Goal: Task Accomplishment & Management: Manage account settings

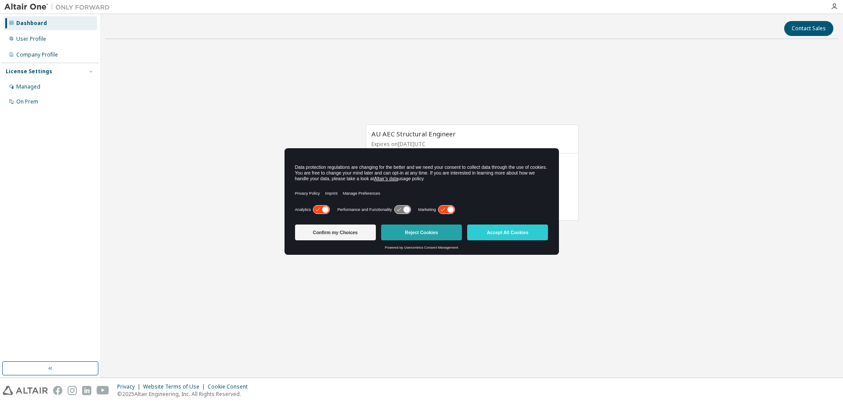
click at [401, 232] on button "Reject Cookies" at bounding box center [421, 233] width 81 height 16
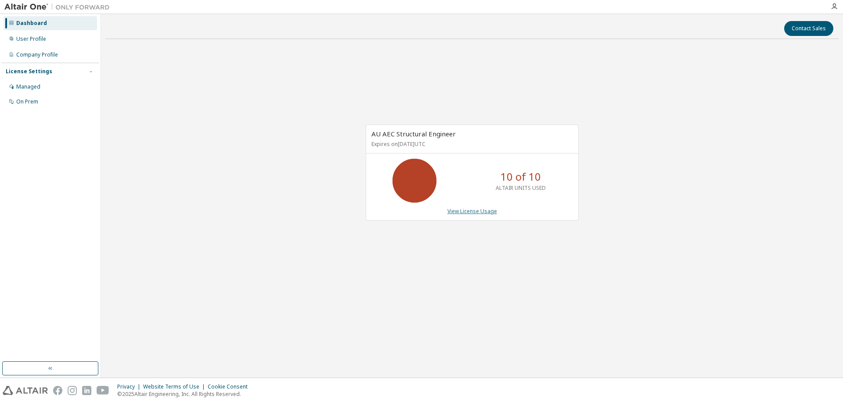
click at [478, 210] on link "View License Usage" at bounding box center [472, 211] width 50 height 7
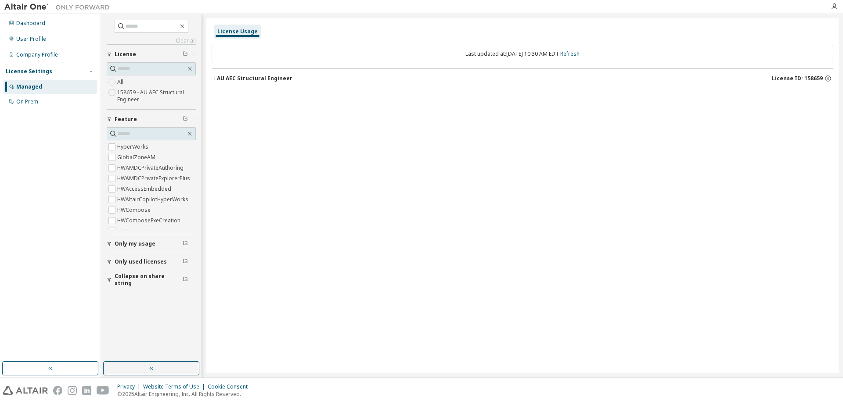
click at [139, 93] on label "158659 - AU AEC Structural Engineer" at bounding box center [156, 96] width 79 height 18
click at [215, 77] on icon "button" at bounding box center [214, 78] width 5 height 5
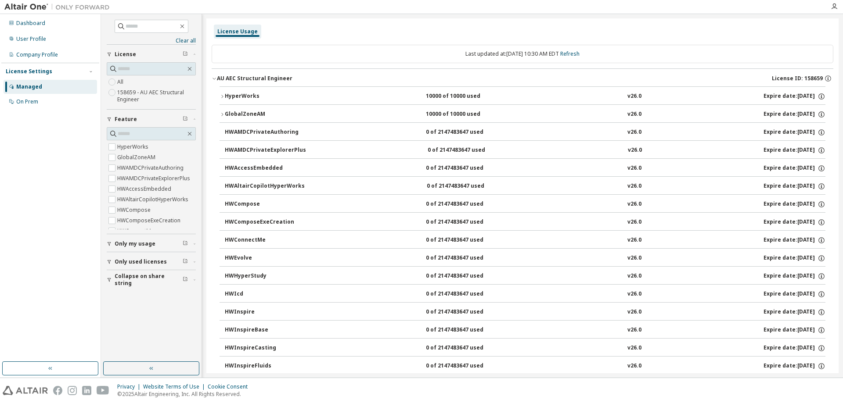
click at [213, 78] on icon "button" at bounding box center [214, 78] width 5 height 5
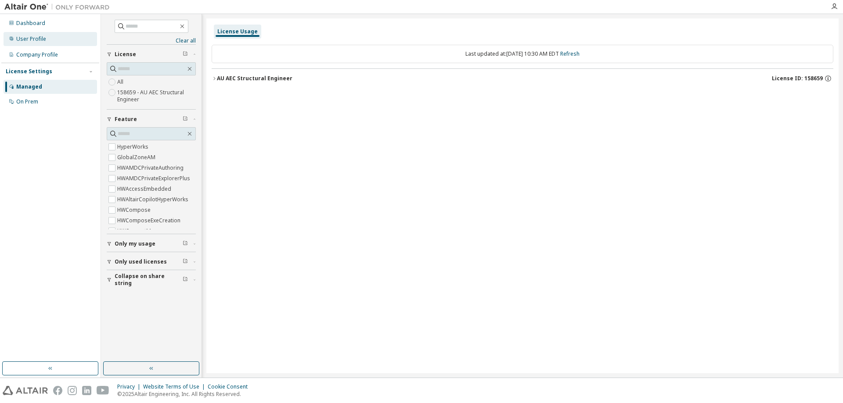
click at [44, 36] on div "User Profile" at bounding box center [31, 39] width 30 height 7
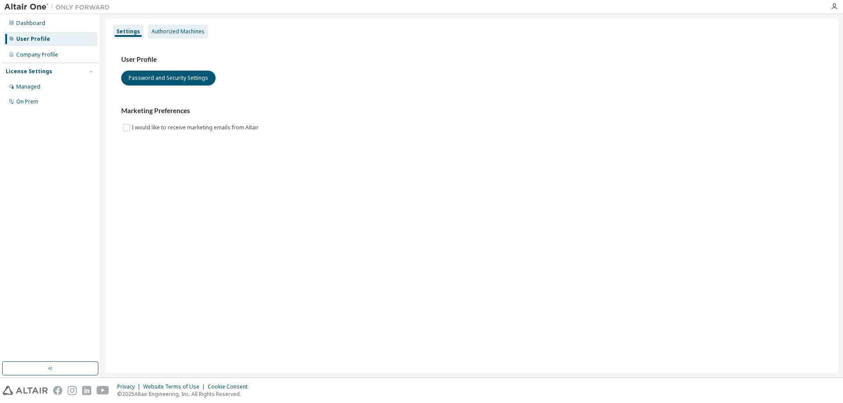
click at [183, 31] on div "Authorized Machines" at bounding box center [177, 31] width 53 height 7
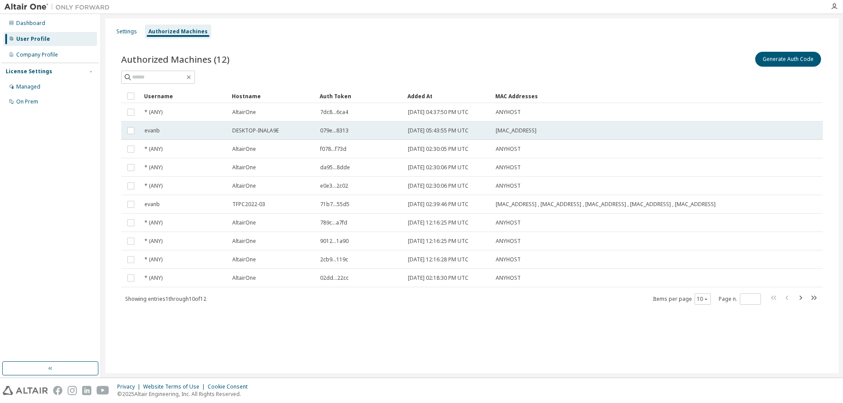
click at [248, 128] on span "DESKTOP-INALA9E" at bounding box center [255, 130] width 47 height 7
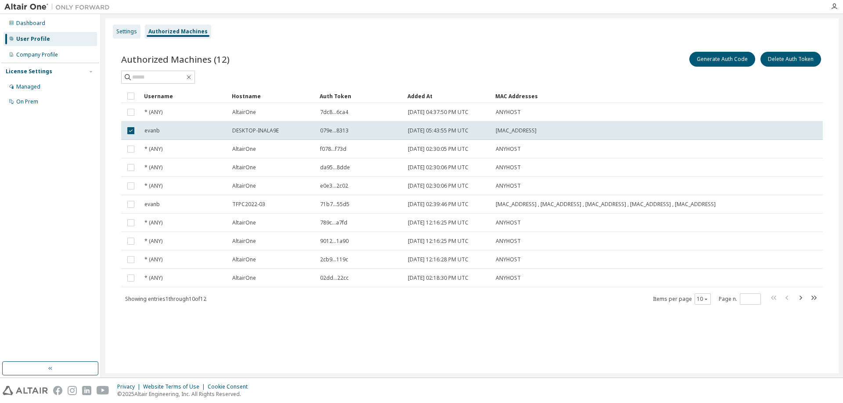
click at [118, 33] on div "Settings" at bounding box center [126, 31] width 21 height 7
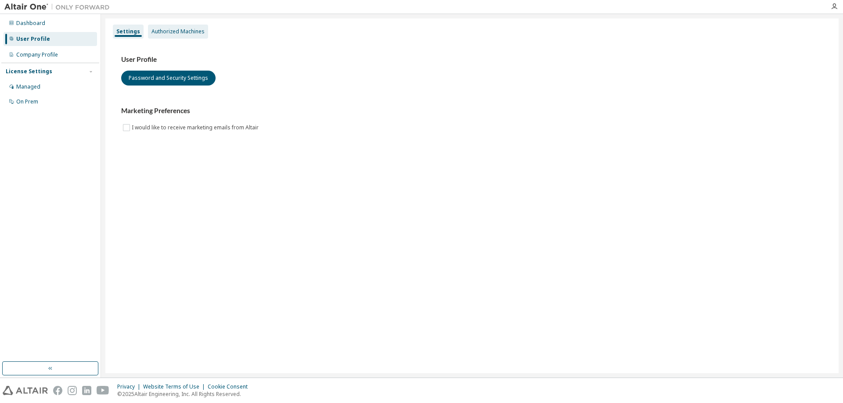
click at [170, 30] on div "Authorized Machines" at bounding box center [177, 31] width 53 height 7
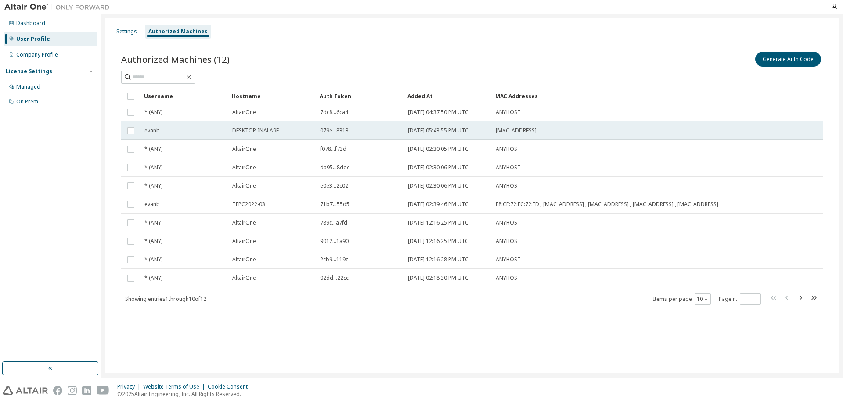
click at [177, 130] on div "evanb" at bounding box center [184, 130] width 80 height 7
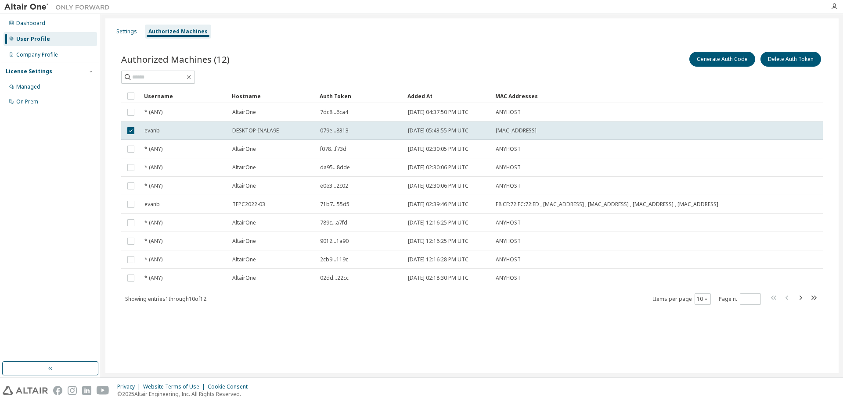
click at [177, 130] on div "evanb" at bounding box center [184, 130] width 80 height 7
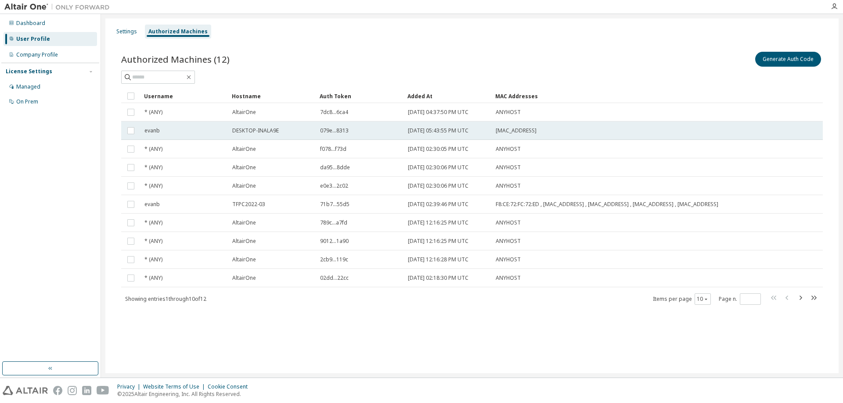
click at [182, 128] on div "evanb" at bounding box center [184, 130] width 80 height 7
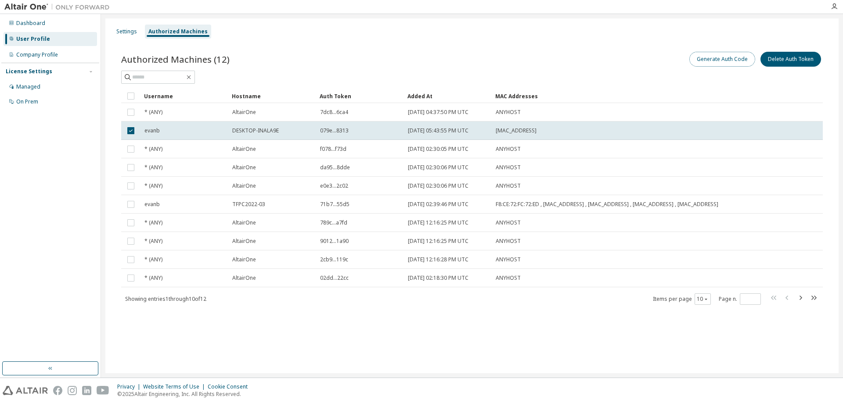
click at [728, 62] on button "Generate Auth Code" at bounding box center [722, 59] width 66 height 15
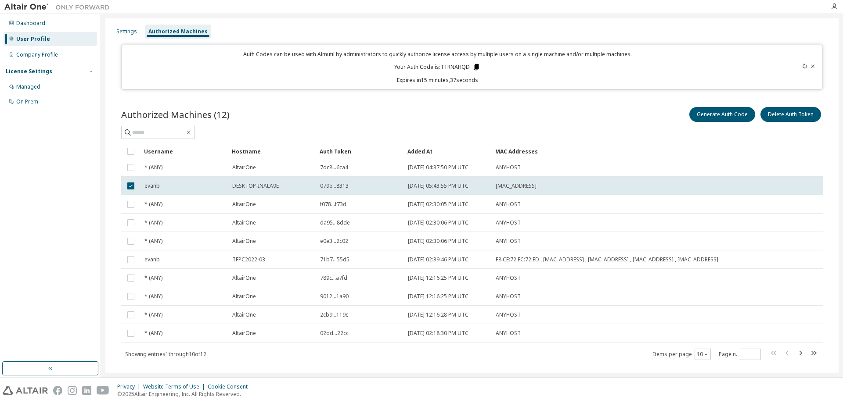
click at [474, 68] on icon at bounding box center [476, 67] width 5 height 6
click at [480, 110] on div "Generate Auth Code Delete Auth Token" at bounding box center [647, 114] width 351 height 18
click at [42, 50] on div "Company Profile" at bounding box center [50, 55] width 93 height 14
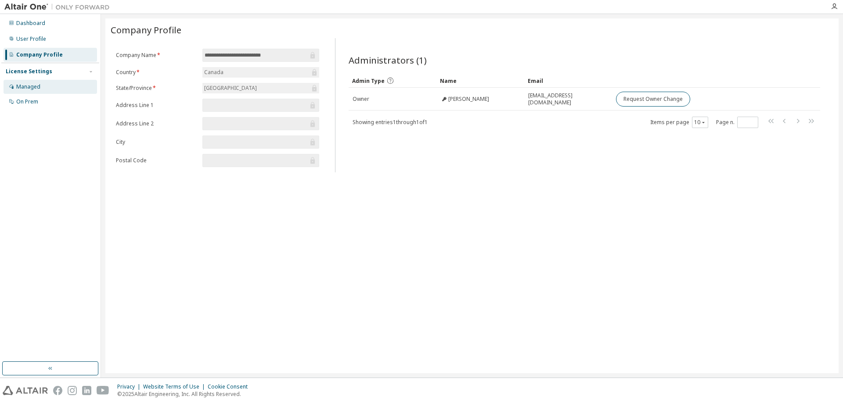
click at [23, 85] on div "Managed" at bounding box center [28, 86] width 24 height 7
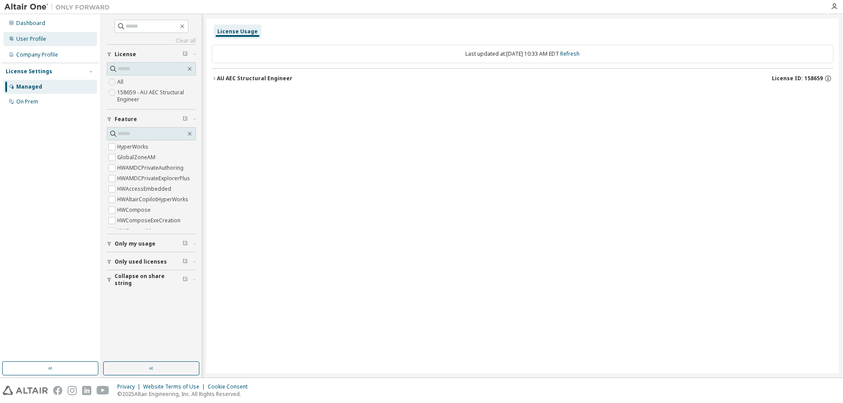
click at [31, 41] on div "User Profile" at bounding box center [31, 39] width 30 height 7
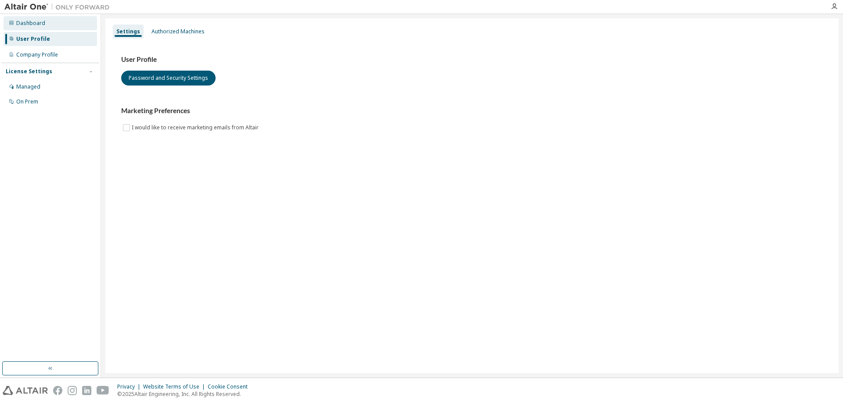
click at [31, 25] on div "Dashboard" at bounding box center [30, 23] width 29 height 7
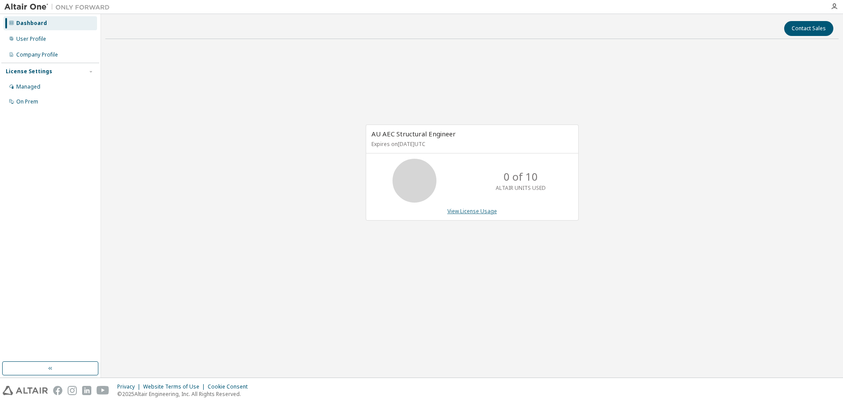
click at [466, 208] on link "View License Usage" at bounding box center [472, 211] width 50 height 7
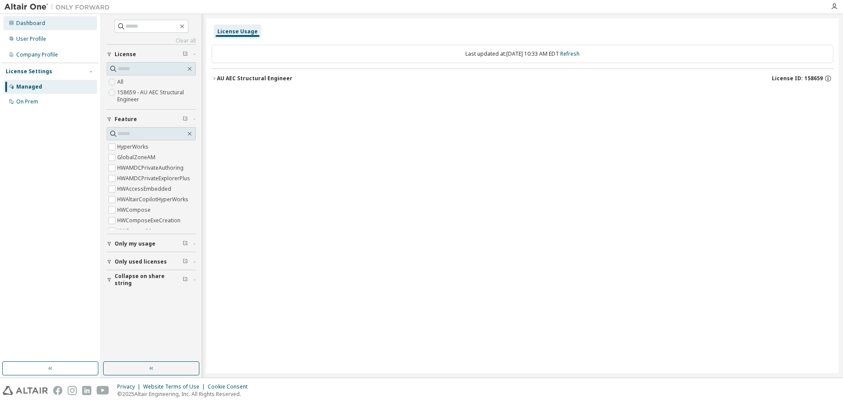
click at [39, 26] on div "Dashboard" at bounding box center [30, 23] width 29 height 7
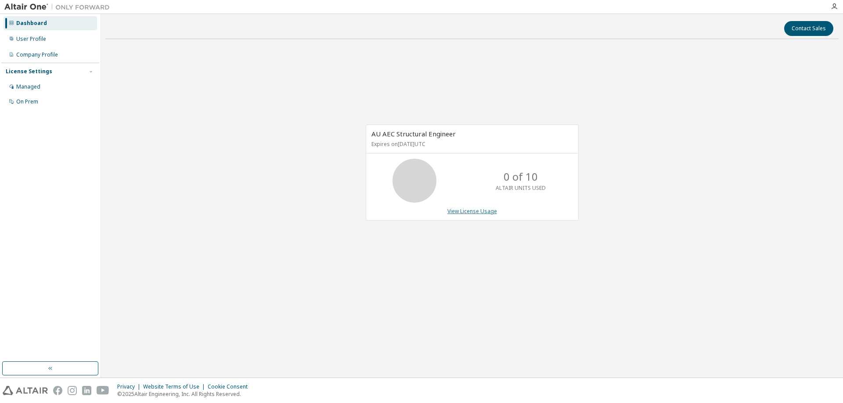
click at [459, 210] on link "View License Usage" at bounding box center [472, 211] width 50 height 7
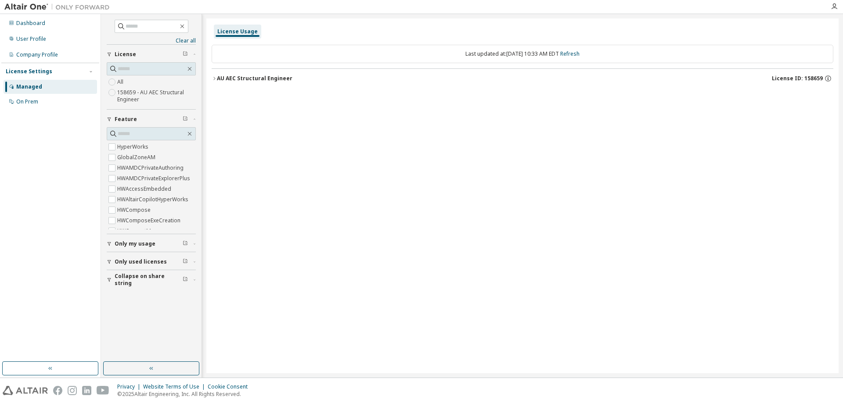
click at [212, 80] on icon "button" at bounding box center [214, 78] width 5 height 5
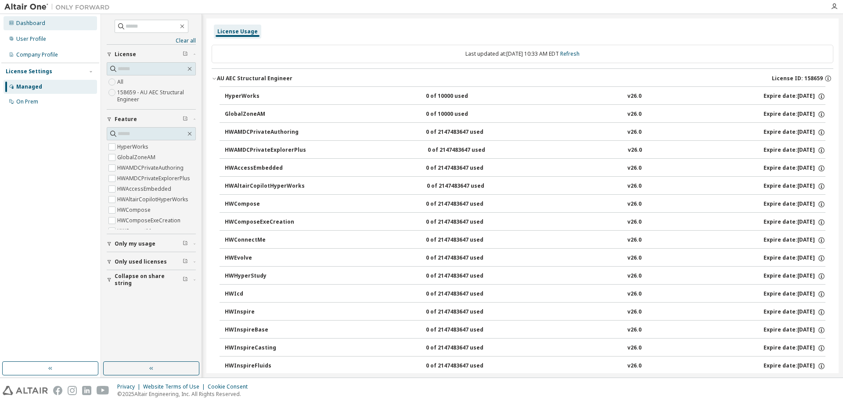
click at [36, 25] on div "Dashboard" at bounding box center [30, 23] width 29 height 7
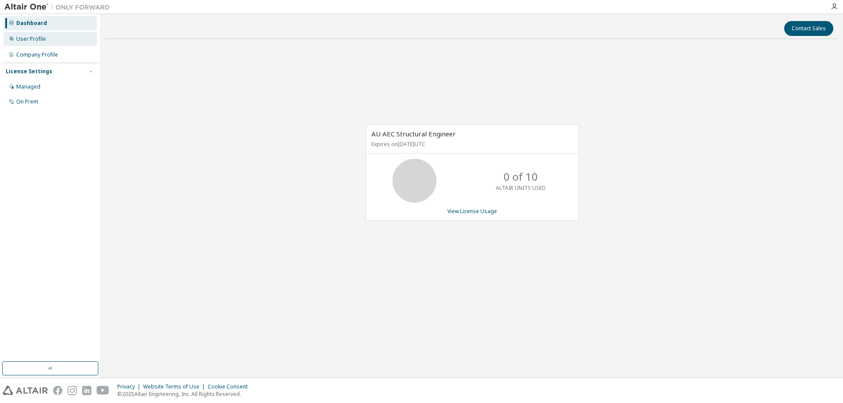
click at [12, 39] on icon at bounding box center [11, 38] width 5 height 5
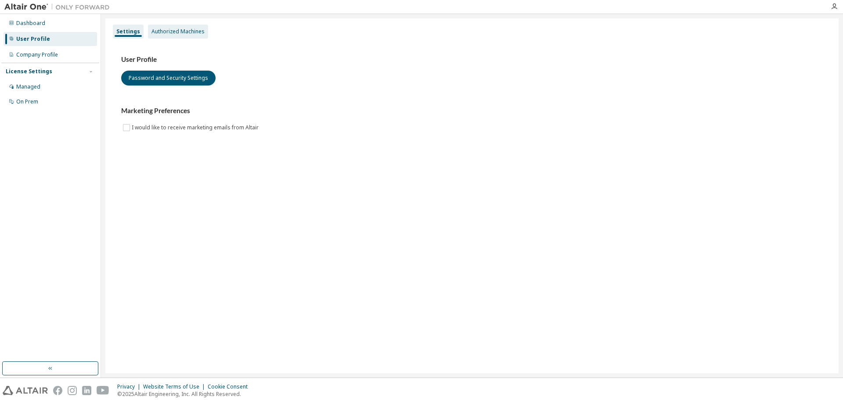
click at [180, 32] on div "Authorized Machines" at bounding box center [177, 31] width 53 height 7
